Goal: Navigation & Orientation: Go to known website

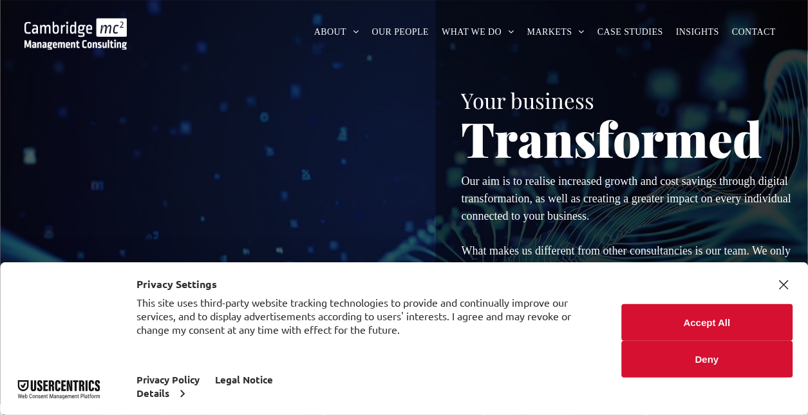
click at [69, 34] on img at bounding box center [75, 34] width 102 height 32
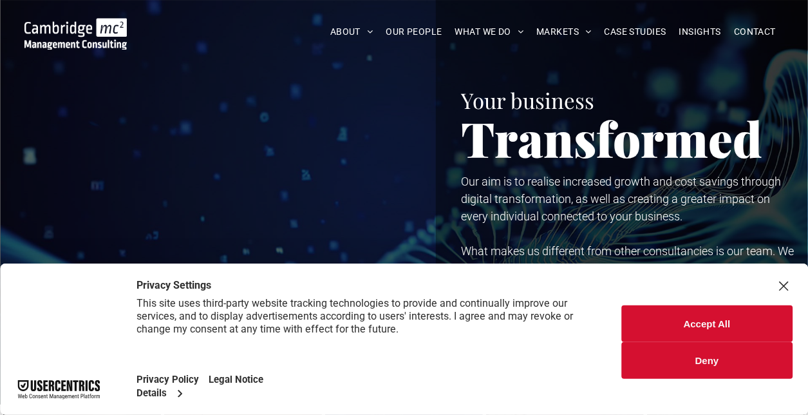
click at [689, 318] on button "Accept All" at bounding box center [706, 323] width 171 height 37
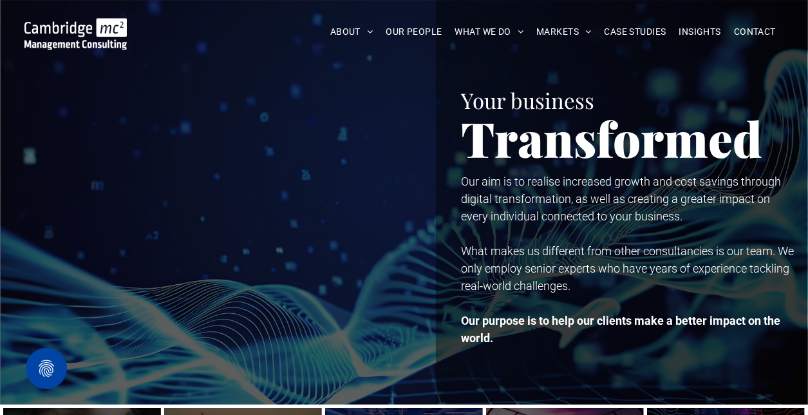
click at [75, 27] on img at bounding box center [75, 34] width 102 height 32
click at [55, 27] on img at bounding box center [75, 34] width 102 height 32
